Goal: Task Accomplishment & Management: Use online tool/utility

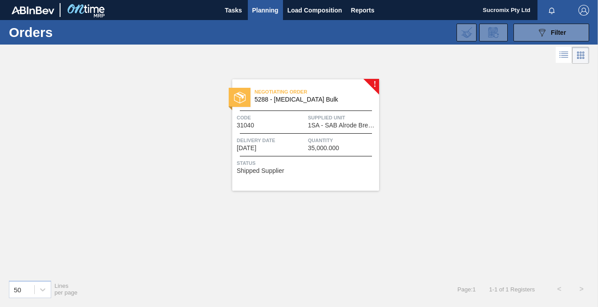
click at [286, 138] on span "Delivery Date" at bounding box center [271, 140] width 69 height 9
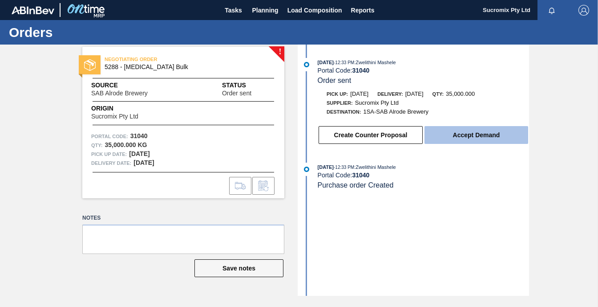
click at [481, 134] on button "Accept Demand" at bounding box center [477, 135] width 104 height 18
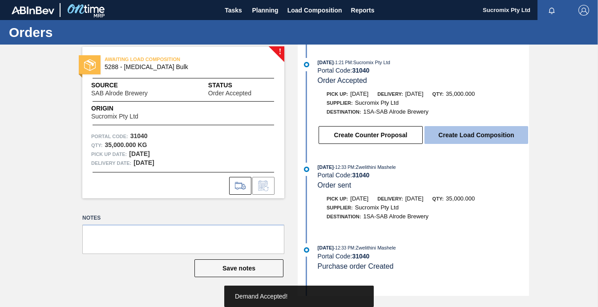
click at [480, 136] on button "Create Load Composition" at bounding box center [477, 135] width 104 height 18
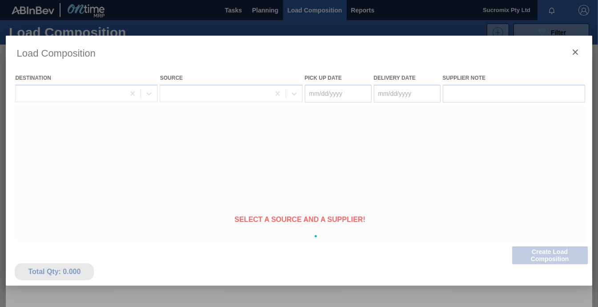
type Date "[DATE]"
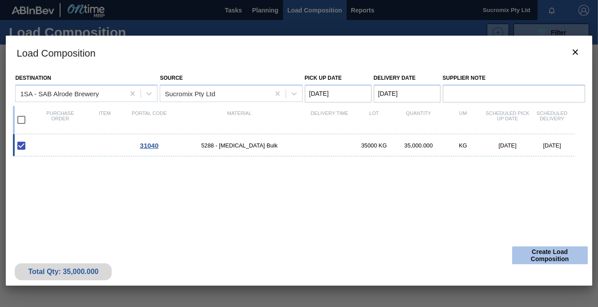
click at [558, 259] on button "Create Load Composition" at bounding box center [550, 255] width 76 height 18
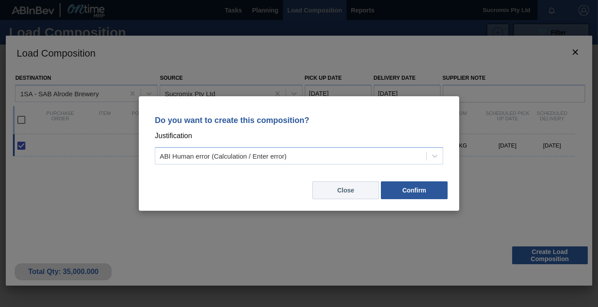
click at [338, 191] on button "Close" at bounding box center [346, 190] width 67 height 18
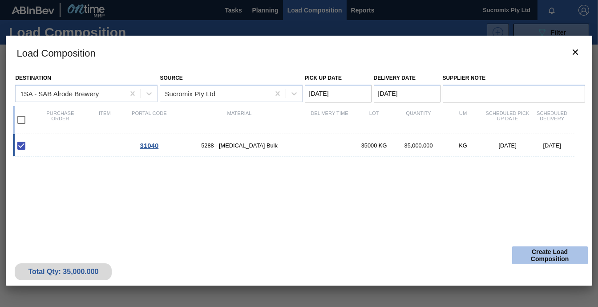
click at [551, 259] on button "Create Load Composition" at bounding box center [550, 255] width 76 height 18
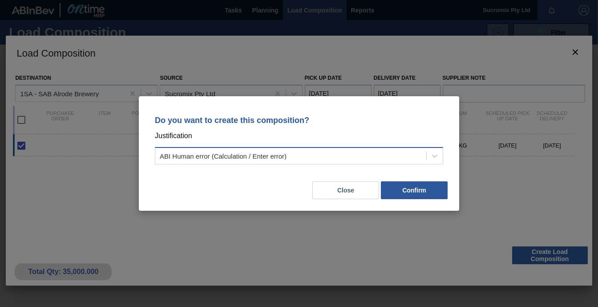
click at [391, 161] on div "ABI Human error (Calculation / Enter error)" at bounding box center [290, 156] width 271 height 13
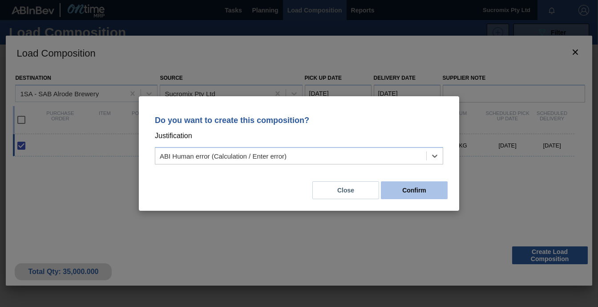
click at [410, 186] on button "Confirm" at bounding box center [414, 190] width 67 height 18
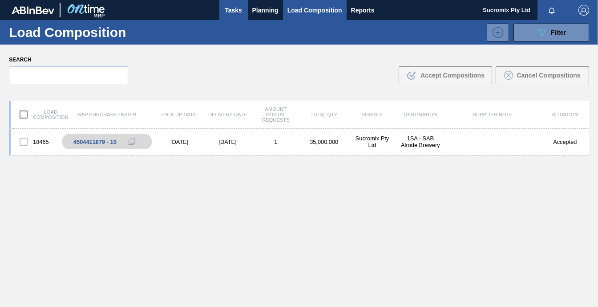
click at [231, 12] on span "Tasks" at bounding box center [234, 10] width 20 height 11
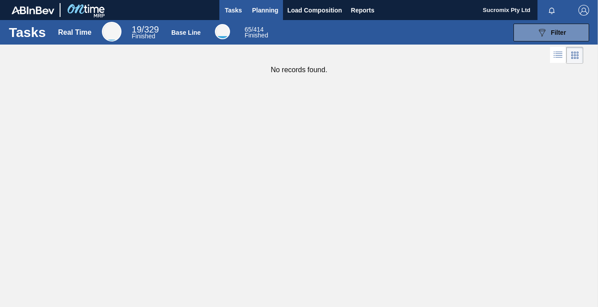
click at [267, 9] on span "Planning" at bounding box center [265, 10] width 26 height 11
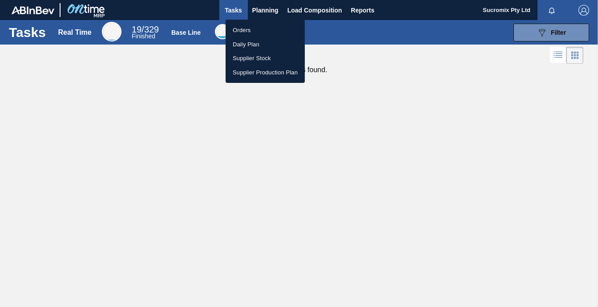
click at [252, 29] on li "Orders" at bounding box center [265, 30] width 79 height 14
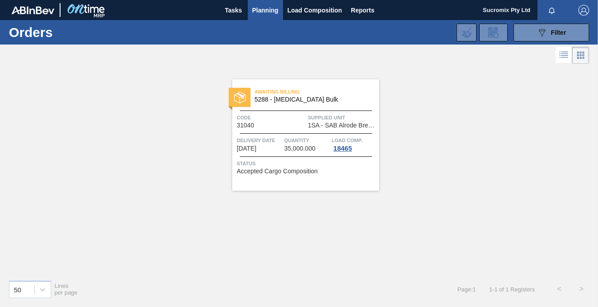
click at [266, 125] on div "Code 31040" at bounding box center [271, 121] width 69 height 16
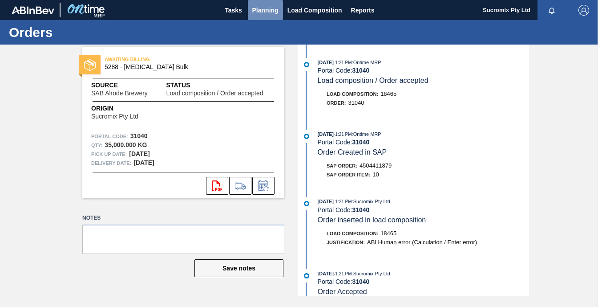
click at [261, 9] on span "Planning" at bounding box center [265, 10] width 26 height 11
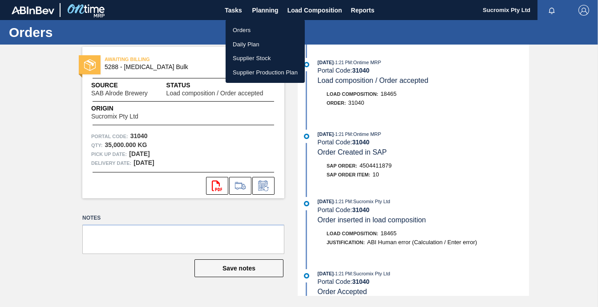
click at [307, 12] on div at bounding box center [299, 153] width 598 height 307
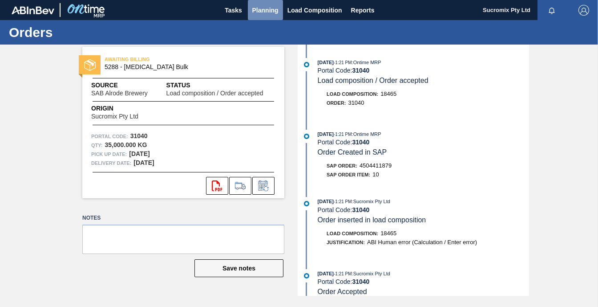
click at [269, 14] on span "Planning" at bounding box center [265, 10] width 26 height 11
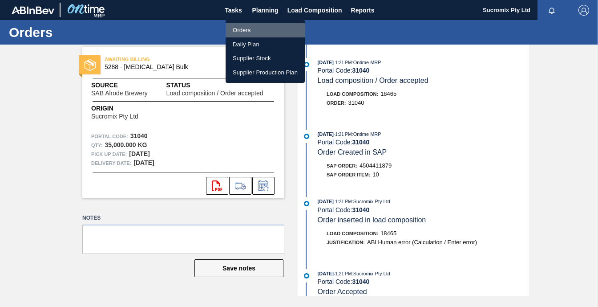
click at [264, 24] on li "Orders" at bounding box center [265, 30] width 79 height 14
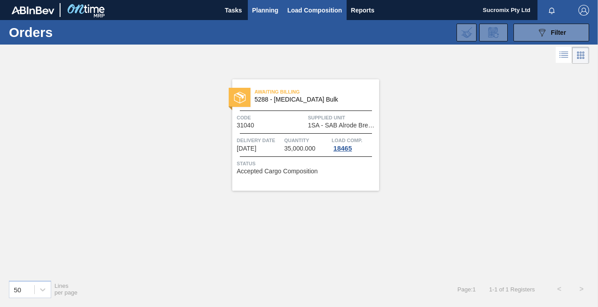
click at [321, 17] on button "Load Composition" at bounding box center [315, 10] width 64 height 20
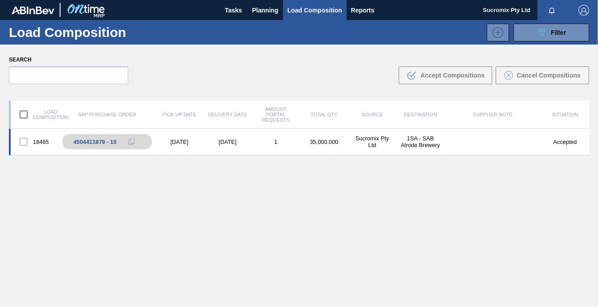
click at [242, 141] on div "[DATE]" at bounding box center [227, 141] width 48 height 7
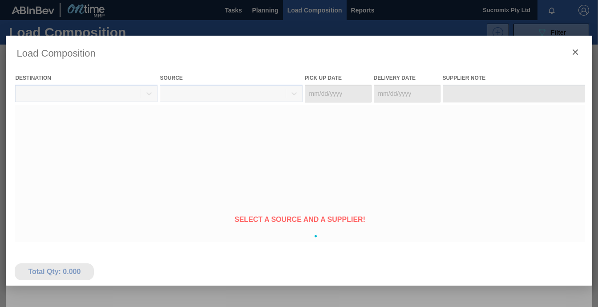
type Date "[DATE]"
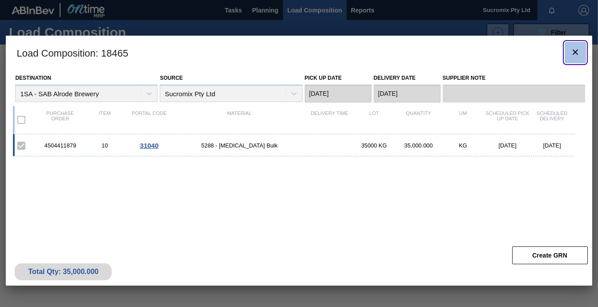
click at [577, 52] on icon "botão de ícone" at bounding box center [575, 52] width 11 height 11
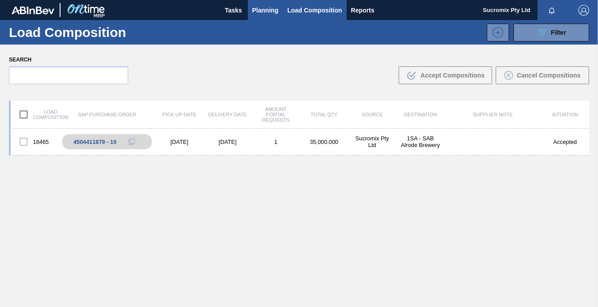
click at [257, 13] on span "Planning" at bounding box center [265, 10] width 26 height 11
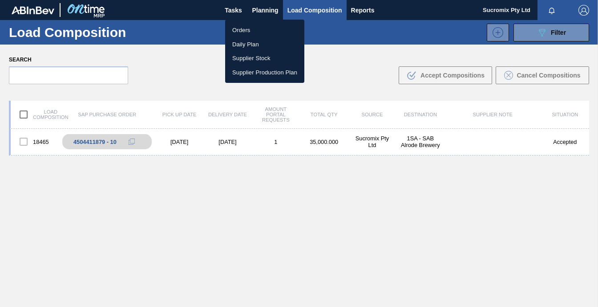
click at [244, 30] on li "Orders" at bounding box center [264, 30] width 79 height 14
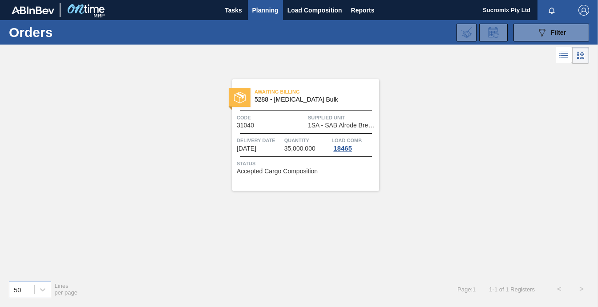
click at [562, 55] on icon at bounding box center [564, 54] width 11 height 11
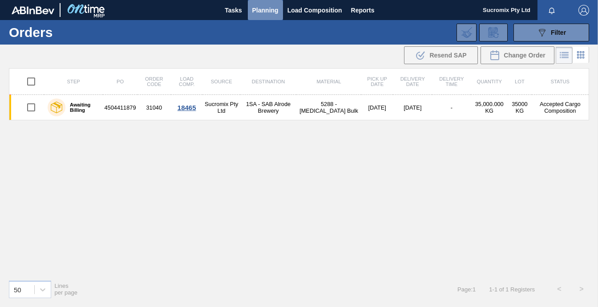
click at [267, 10] on span "Planning" at bounding box center [265, 10] width 26 height 11
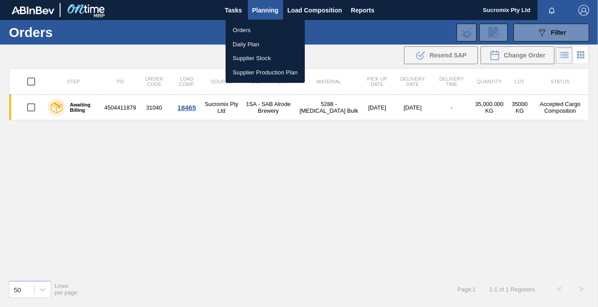
click at [232, 11] on div at bounding box center [299, 153] width 598 height 307
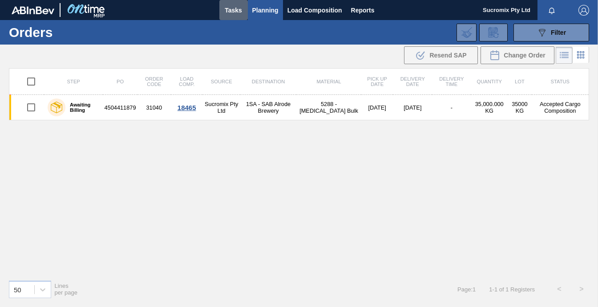
click at [232, 11] on span "Tasks" at bounding box center [234, 10] width 20 height 11
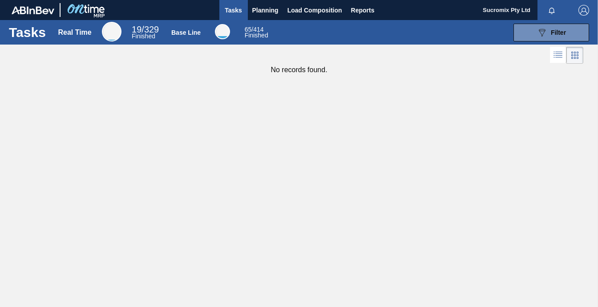
click at [151, 28] on span "19 / 329" at bounding box center [145, 29] width 27 height 10
click at [266, 8] on span "Planning" at bounding box center [265, 10] width 26 height 11
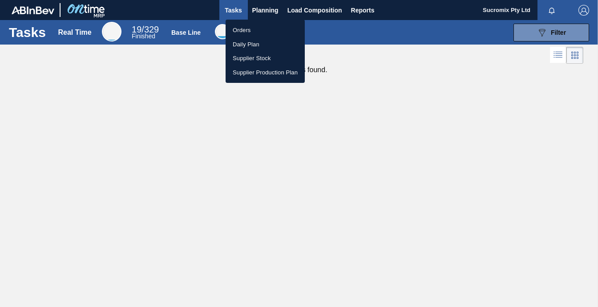
click at [268, 12] on div at bounding box center [299, 153] width 598 height 307
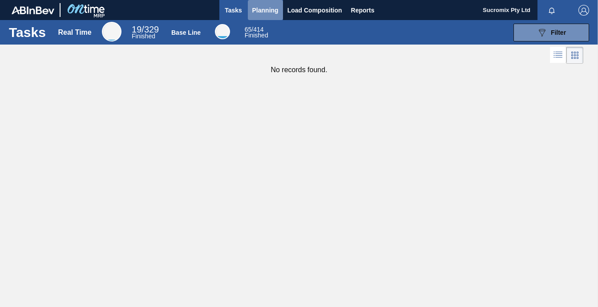
click at [268, 12] on span "Planning" at bounding box center [265, 10] width 26 height 11
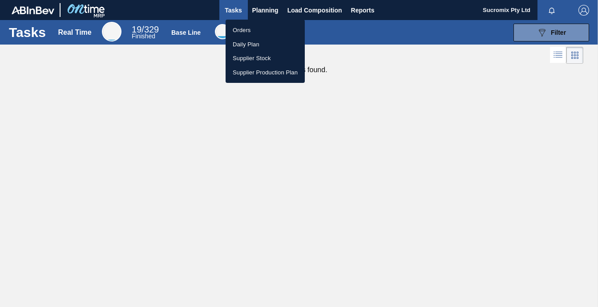
click at [252, 28] on li "Orders" at bounding box center [265, 30] width 79 height 14
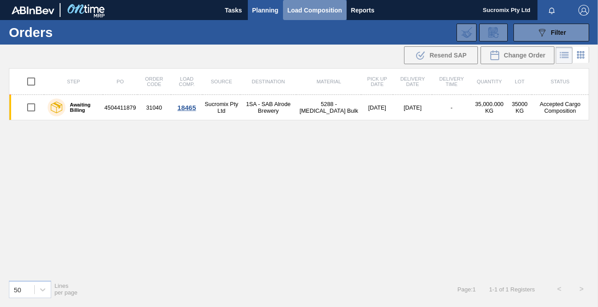
click at [295, 16] on button "Load Composition" at bounding box center [315, 10] width 64 height 20
click at [234, 15] on span "Tasks" at bounding box center [234, 10] width 20 height 11
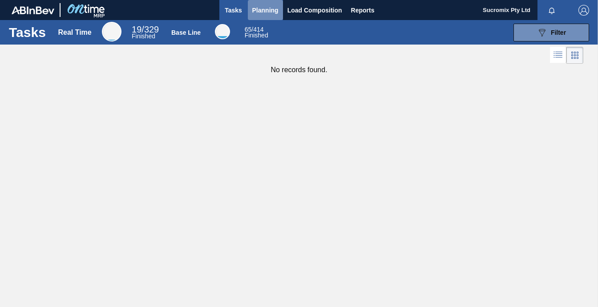
click at [264, 12] on span "Planning" at bounding box center [265, 10] width 26 height 11
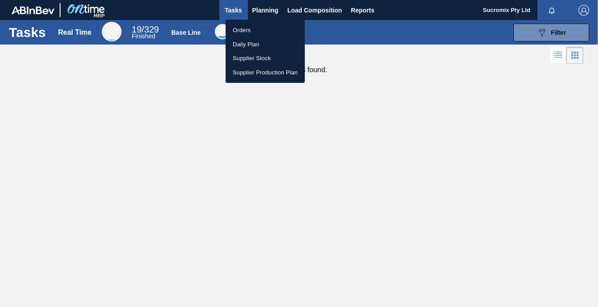
click at [257, 28] on li "Orders" at bounding box center [265, 30] width 79 height 14
